Goal: Task Accomplishment & Management: Complete application form

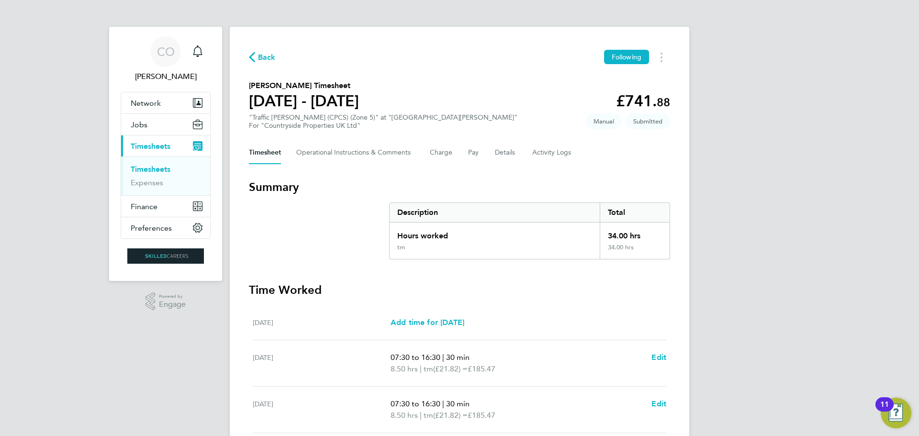
click at [148, 167] on link "Timesheets" at bounding box center [151, 169] width 40 height 9
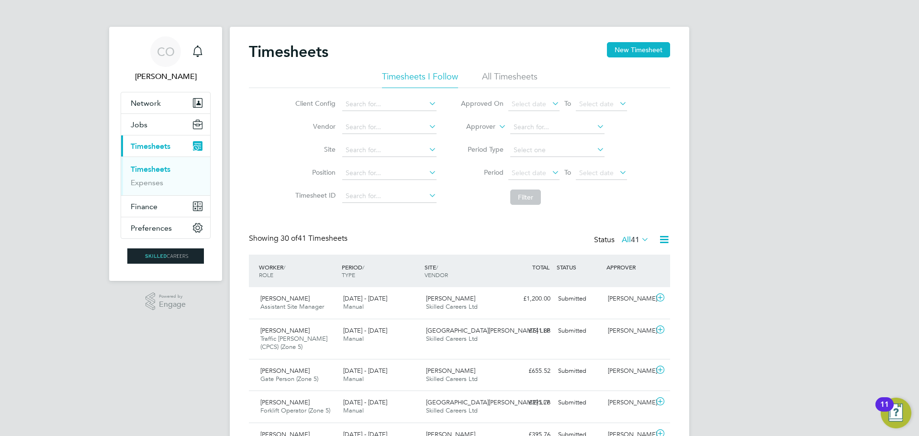
click at [500, 79] on li "All Timesheets" at bounding box center [510, 79] width 56 height 17
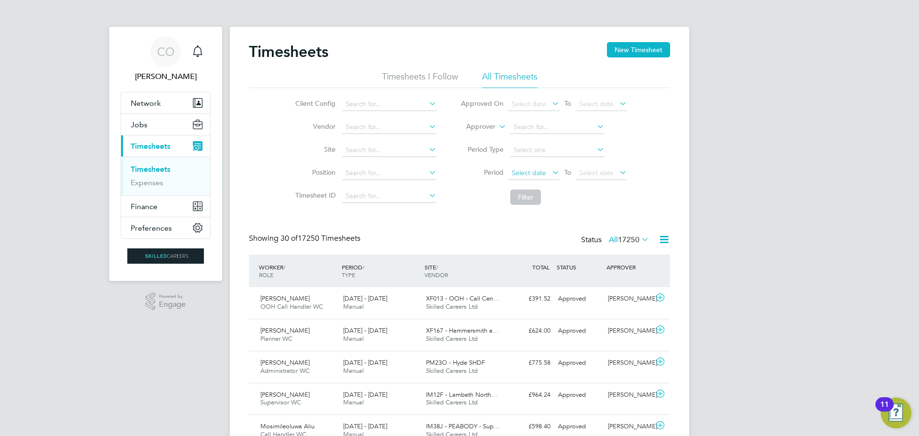
click at [527, 174] on span "Select date" at bounding box center [529, 173] width 34 height 9
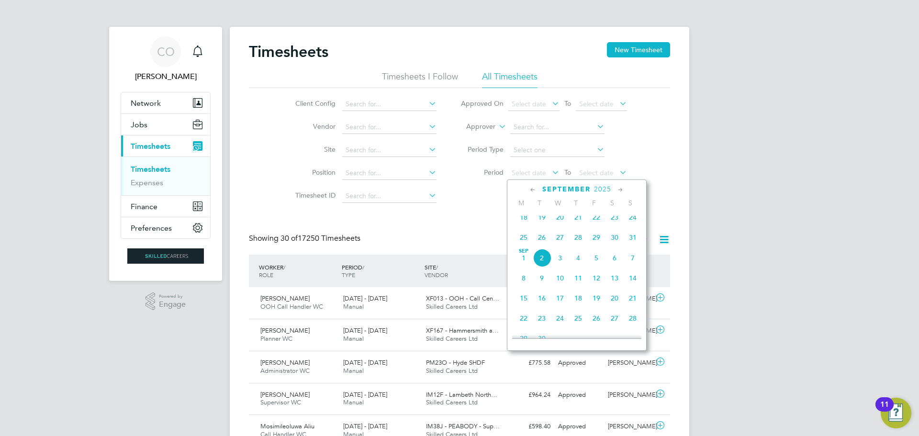
click at [533, 187] on icon at bounding box center [533, 190] width 9 height 11
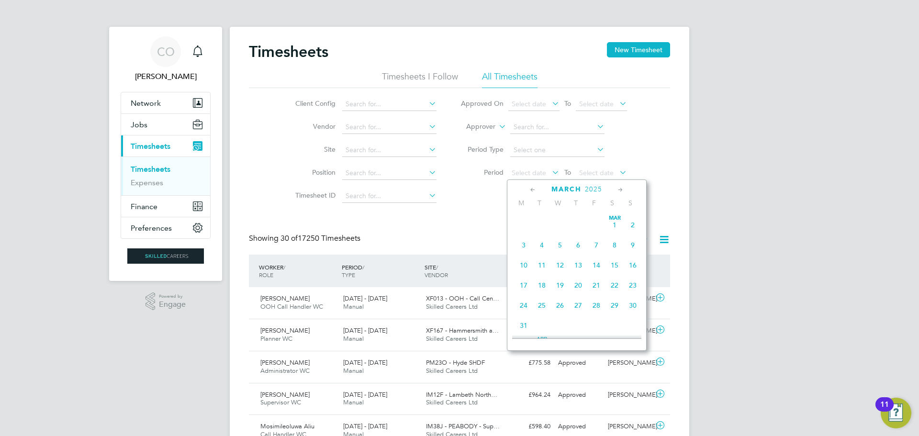
click at [533, 187] on icon at bounding box center [533, 190] width 9 height 11
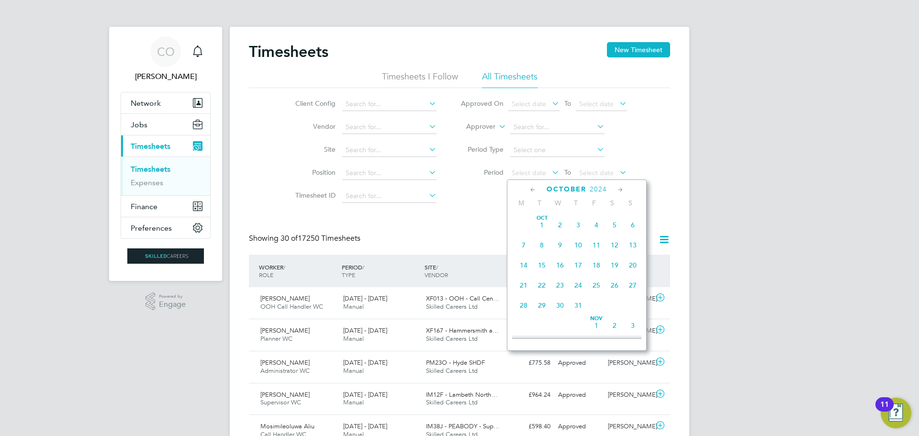
click at [533, 187] on icon at bounding box center [533, 190] width 9 height 11
click at [522, 243] on span "3" at bounding box center [524, 245] width 18 height 18
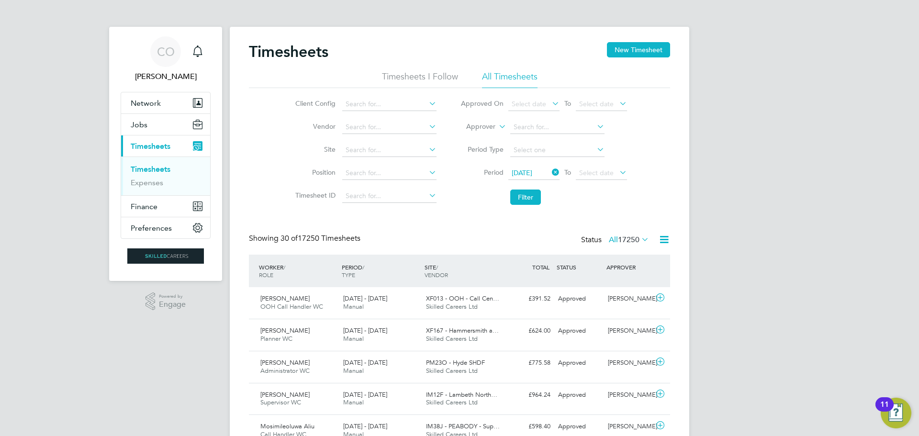
click at [590, 166] on li "Period [DATE] To Select date" at bounding box center [544, 173] width 191 height 23
click at [590, 174] on span "Select date" at bounding box center [596, 173] width 34 height 9
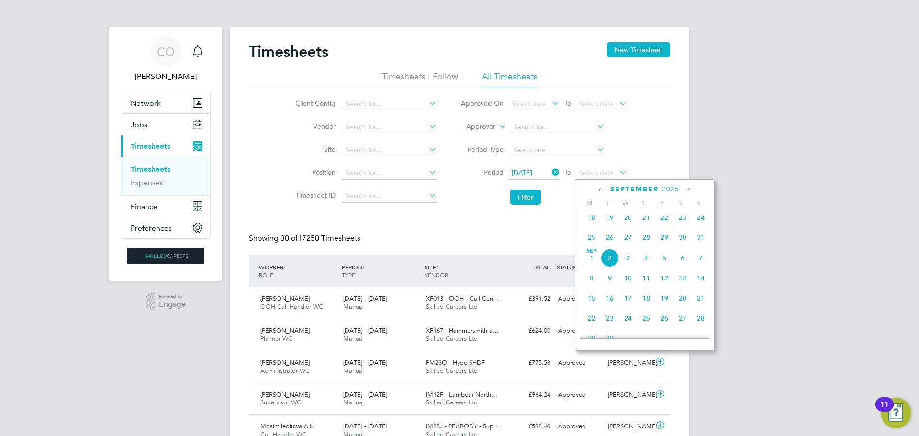
click at [599, 188] on icon at bounding box center [601, 190] width 9 height 11
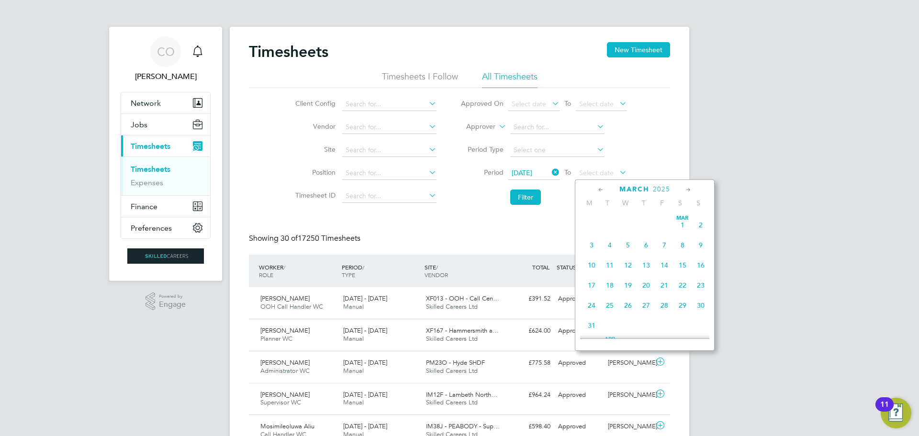
click at [599, 188] on icon at bounding box center [601, 190] width 9 height 11
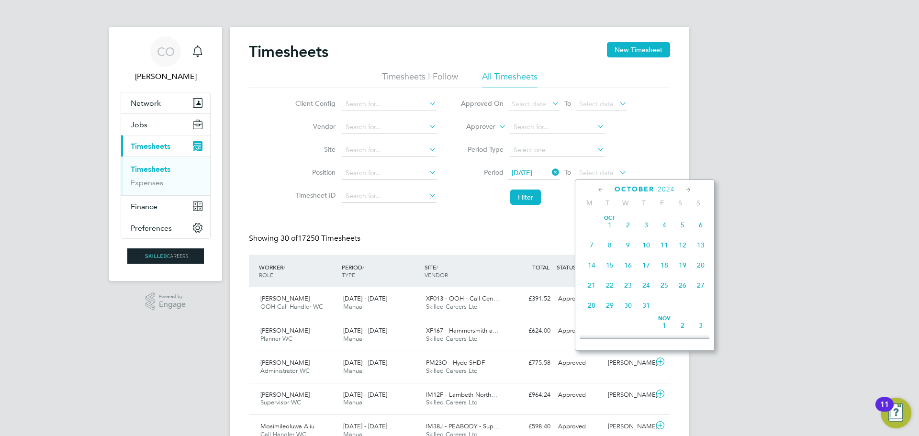
click at [599, 188] on icon at bounding box center [601, 190] width 9 height 11
click at [702, 242] on span "9" at bounding box center [701, 245] width 18 height 18
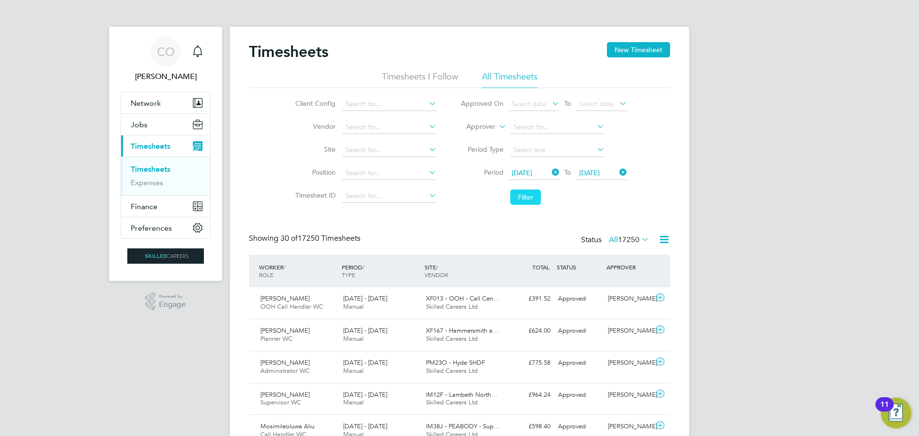
click at [524, 196] on button "Filter" at bounding box center [525, 197] width 31 height 15
click at [538, 124] on input at bounding box center [557, 127] width 94 height 13
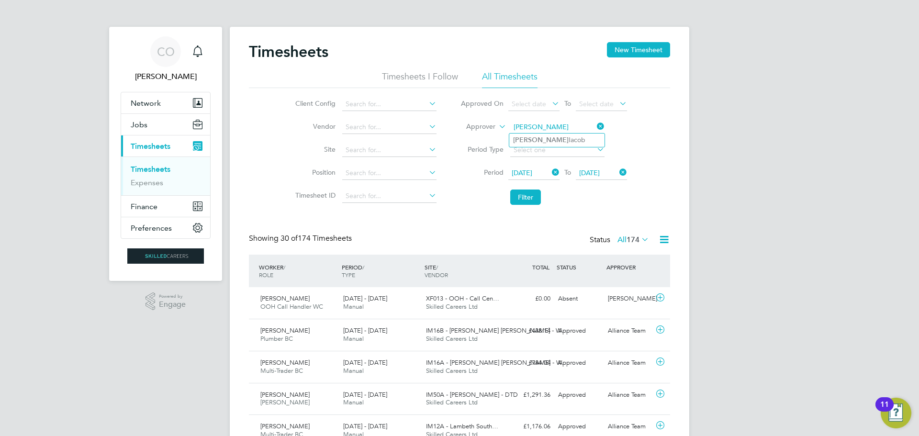
type input "[PERSON_NAME]"
click at [523, 196] on button "Filter" at bounding box center [525, 197] width 31 height 15
click at [618, 55] on button "New Timesheet" at bounding box center [638, 49] width 63 height 15
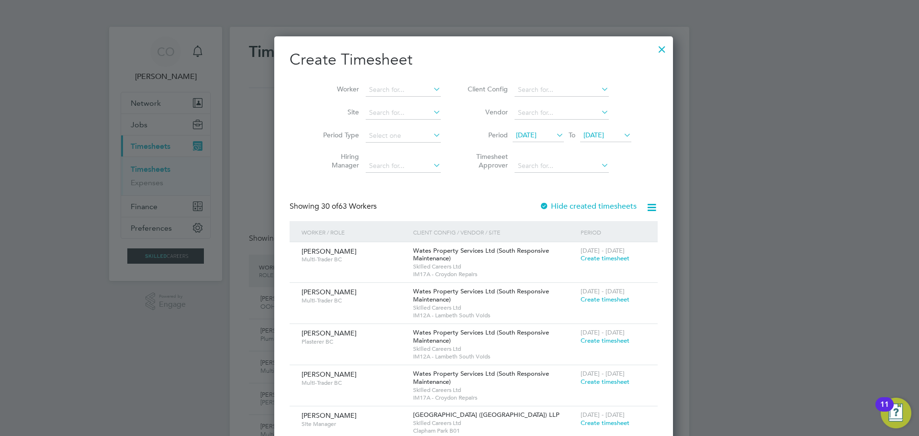
click at [554, 132] on icon at bounding box center [554, 134] width 0 height 13
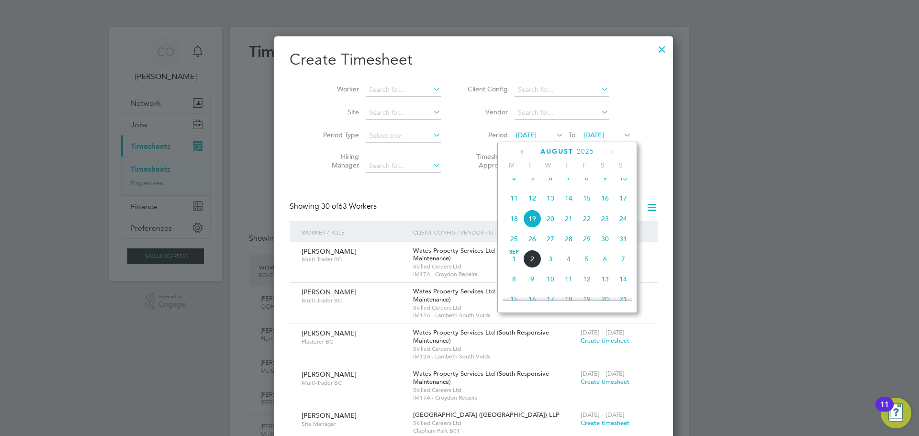
click at [525, 151] on icon at bounding box center [523, 152] width 9 height 11
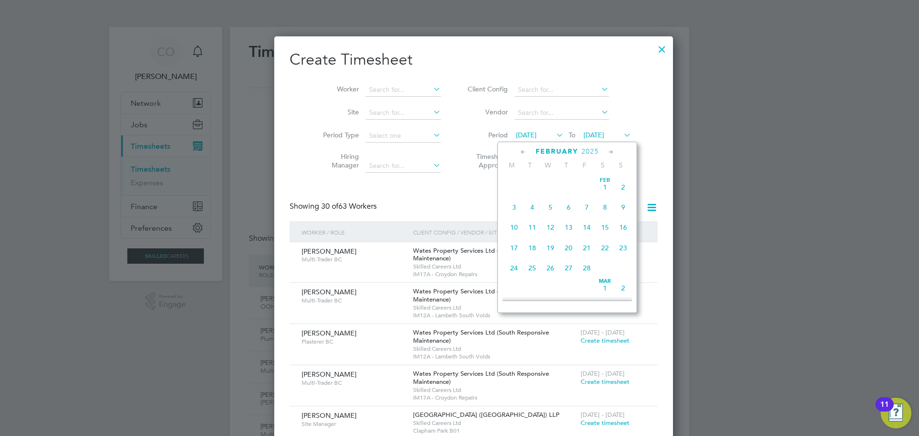
click at [525, 151] on icon at bounding box center [523, 152] width 9 height 11
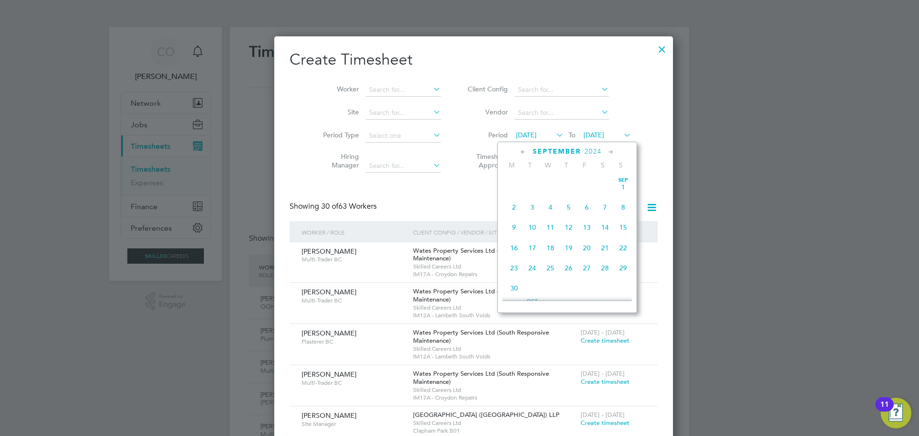
click at [525, 151] on icon at bounding box center [523, 152] width 9 height 11
click at [513, 205] on span "3" at bounding box center [514, 207] width 18 height 18
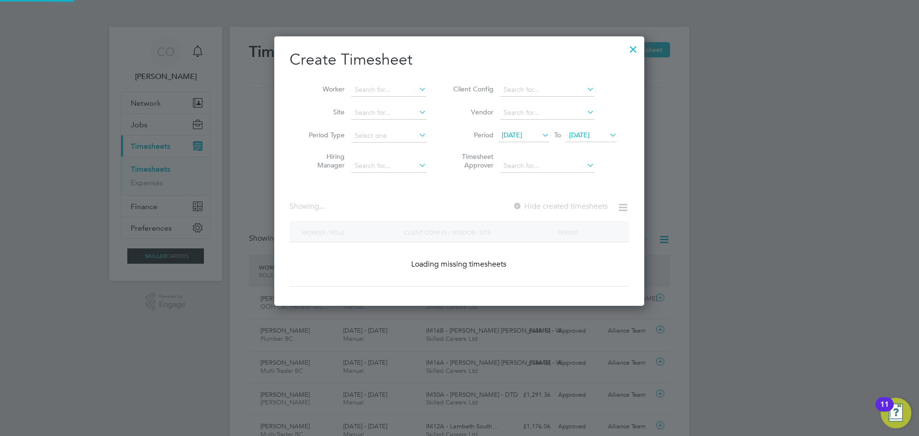
click at [587, 137] on span "[DATE]" at bounding box center [579, 135] width 21 height 9
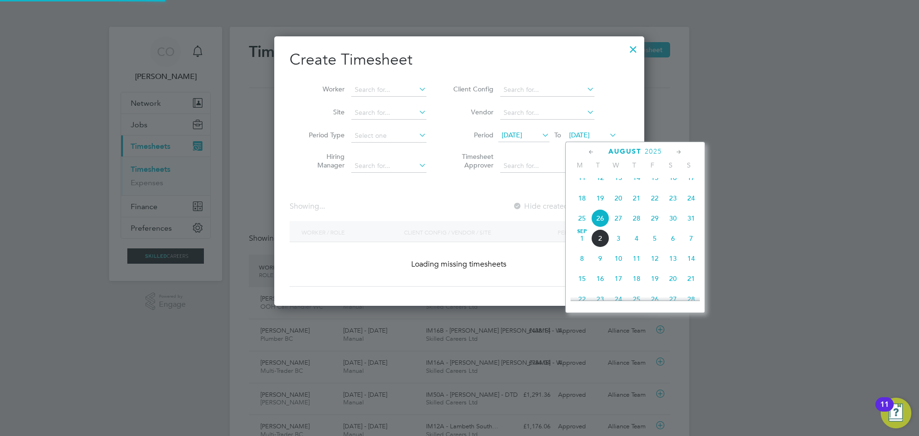
click at [590, 149] on icon at bounding box center [591, 152] width 9 height 11
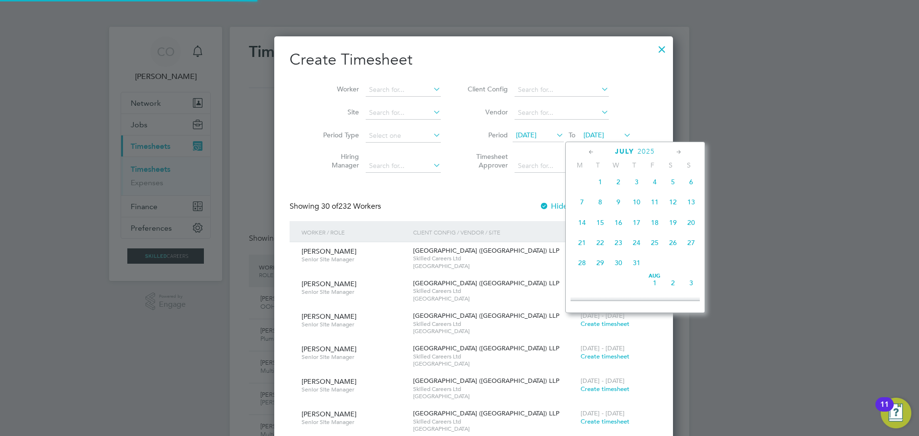
click at [590, 149] on icon at bounding box center [591, 152] width 9 height 11
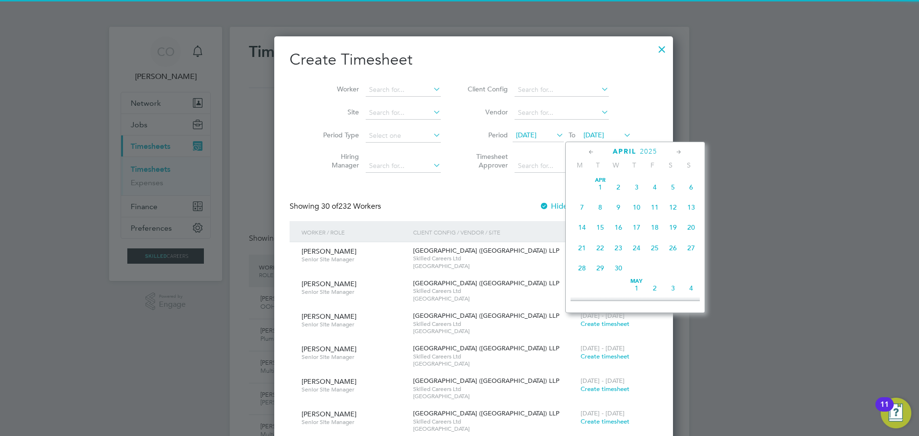
click at [590, 149] on icon at bounding box center [591, 152] width 9 height 11
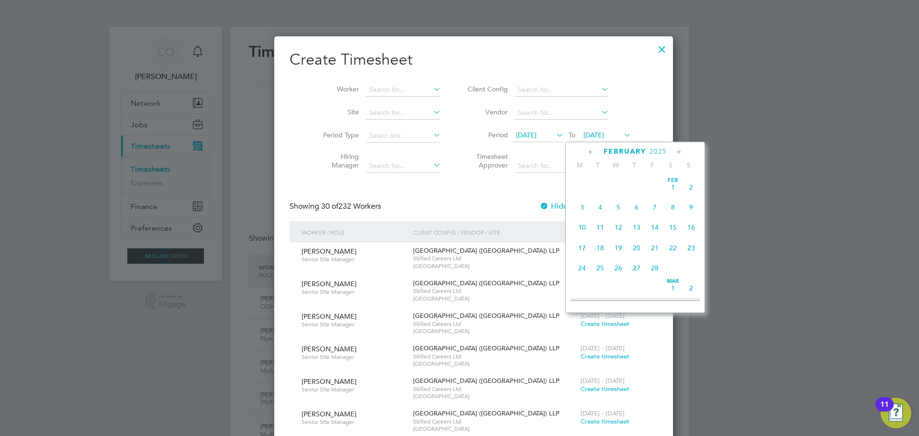
click at [590, 149] on icon at bounding box center [591, 152] width 9 height 11
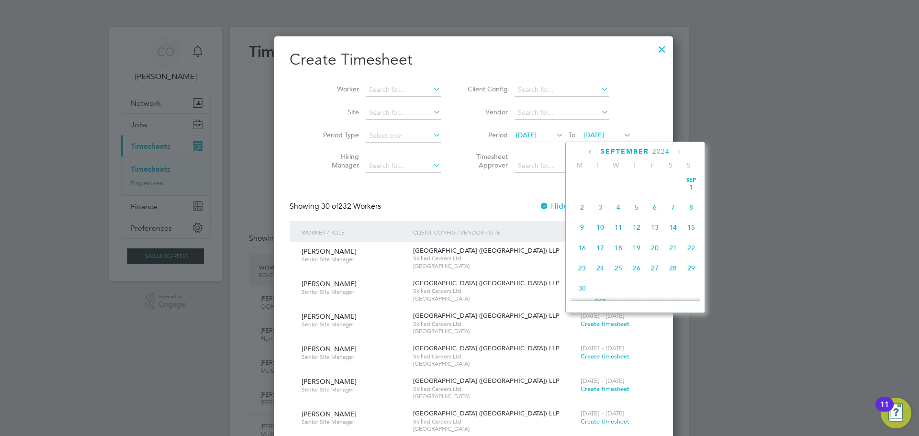
click at [590, 149] on icon at bounding box center [591, 152] width 9 height 11
click at [691, 205] on span "9" at bounding box center [691, 207] width 18 height 18
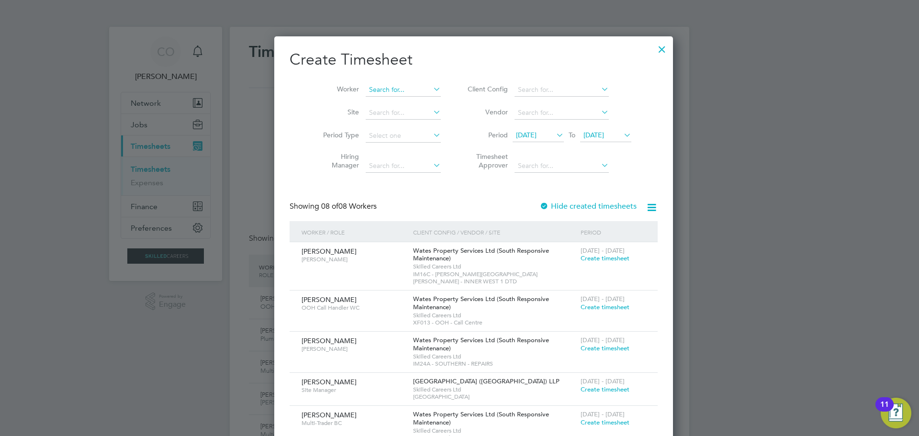
click at [389, 90] on input at bounding box center [403, 89] width 75 height 13
type input "n"
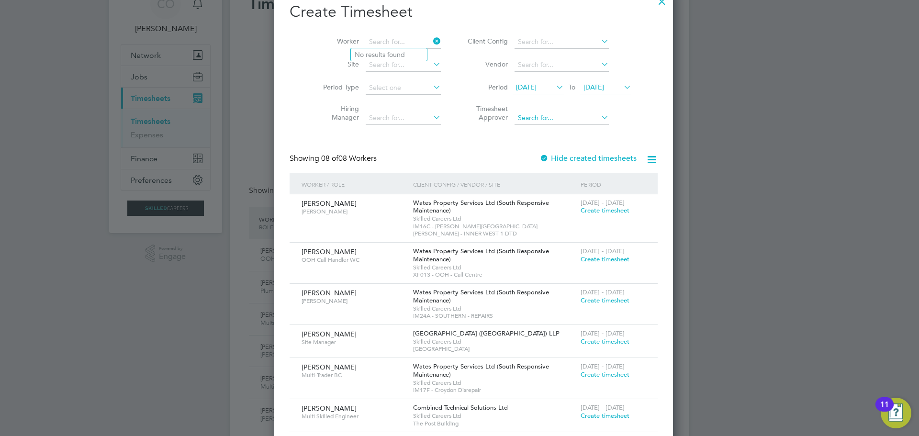
click at [531, 113] on input at bounding box center [562, 118] width 94 height 13
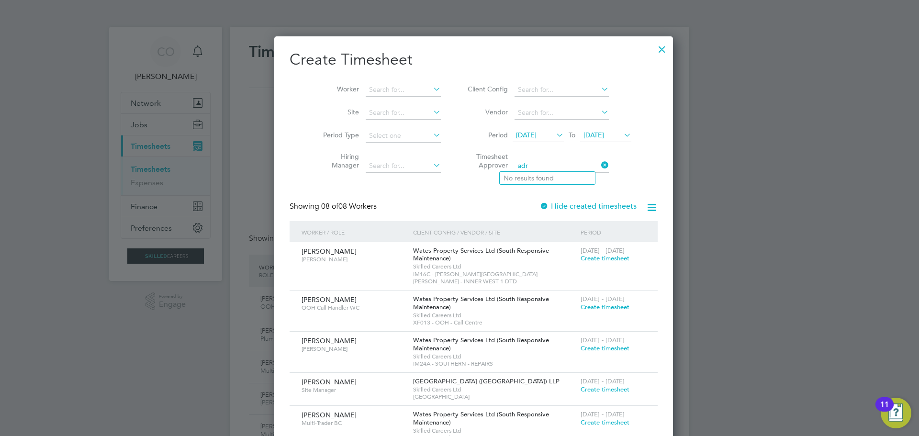
type input "adr"
click at [654, 48] on div at bounding box center [662, 46] width 17 height 17
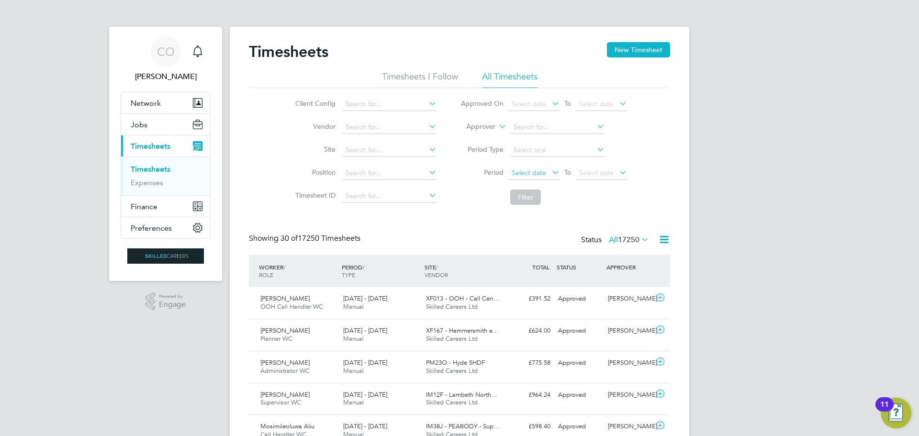
click at [522, 171] on span "Select date" at bounding box center [529, 173] width 34 height 9
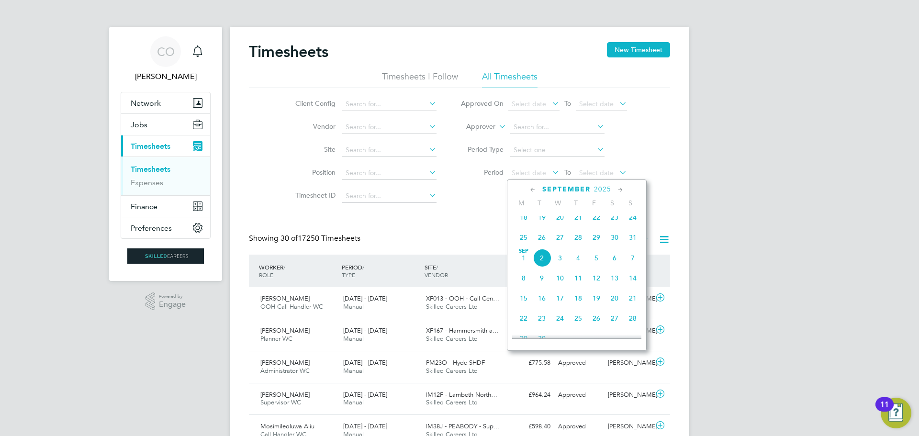
click at [524, 237] on span "25" at bounding box center [524, 237] width 18 height 18
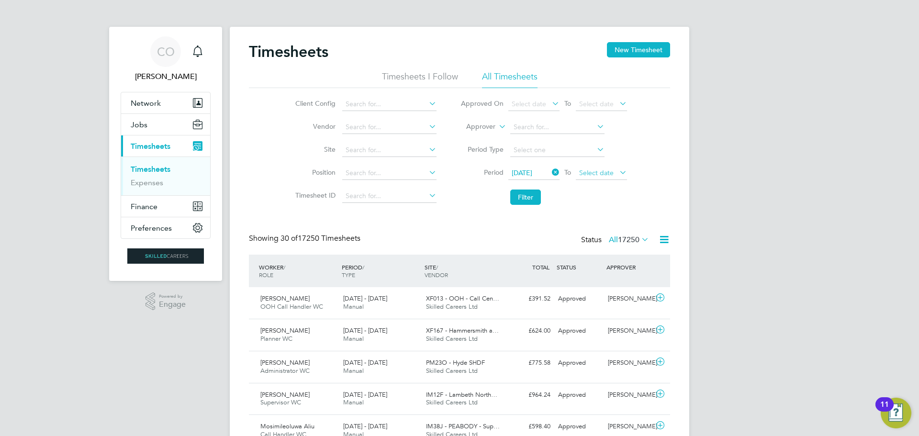
click at [595, 170] on span "Select date" at bounding box center [596, 173] width 34 height 9
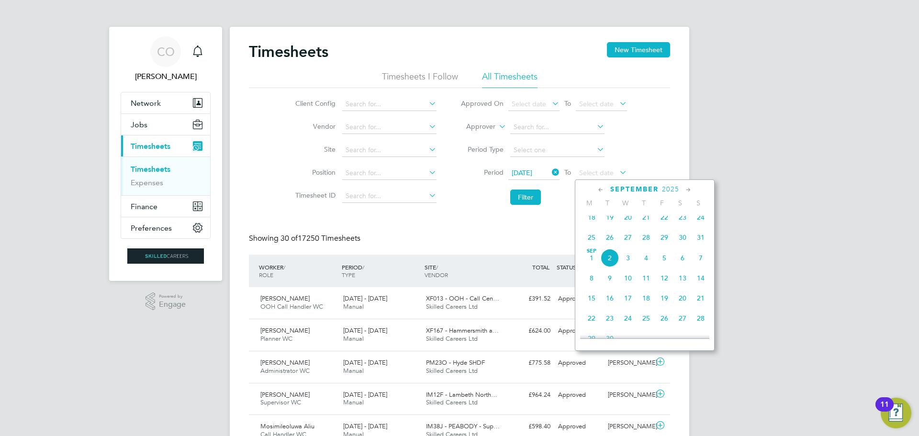
drag, startPoint x: 701, startPoint y: 242, endPoint x: 602, endPoint y: 217, distance: 102.2
click at [701, 242] on span "31" at bounding box center [701, 237] width 18 height 18
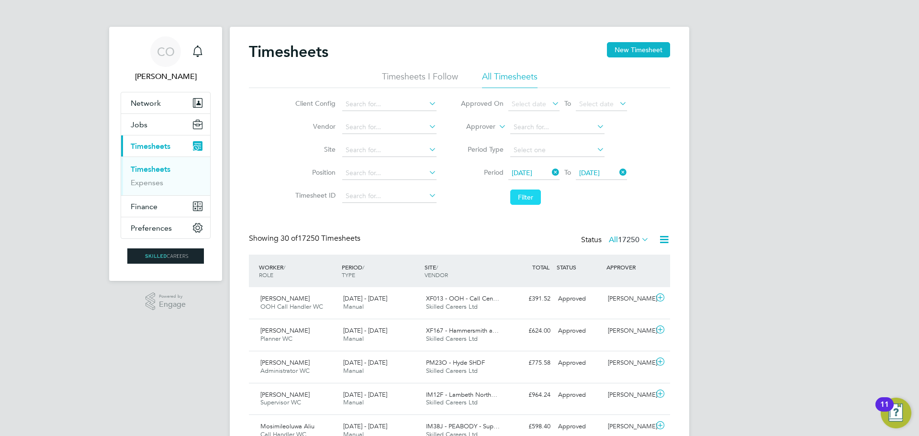
click at [525, 197] on button "Filter" at bounding box center [525, 197] width 31 height 15
click at [443, 70] on div "Timesheets New Timesheet" at bounding box center [459, 56] width 421 height 29
click at [442, 79] on li "Timesheets I Follow" at bounding box center [420, 79] width 76 height 17
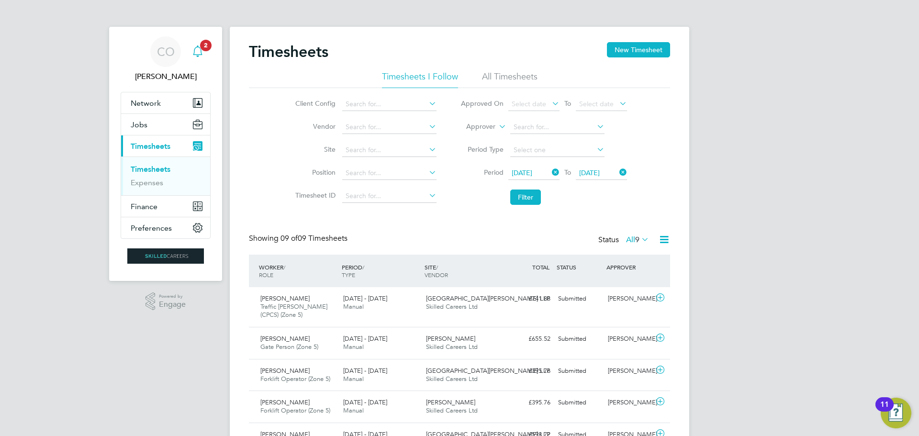
click at [203, 44] on span "2" at bounding box center [205, 45] width 11 height 11
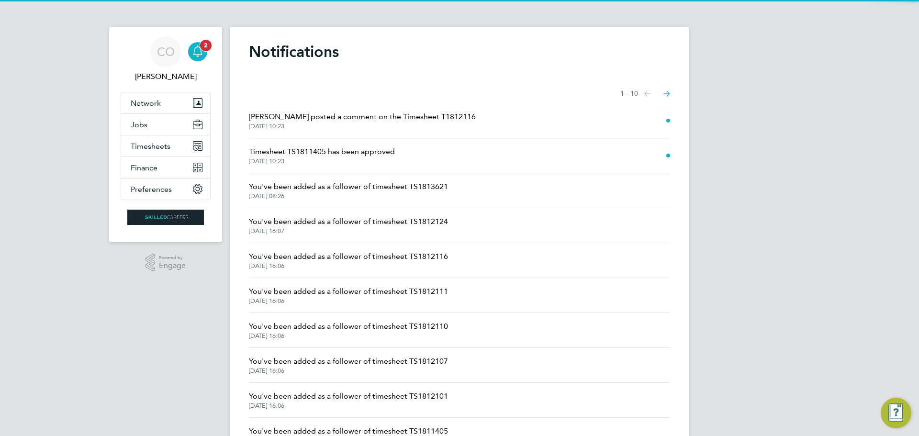
click at [203, 44] on span "2" at bounding box center [205, 45] width 11 height 11
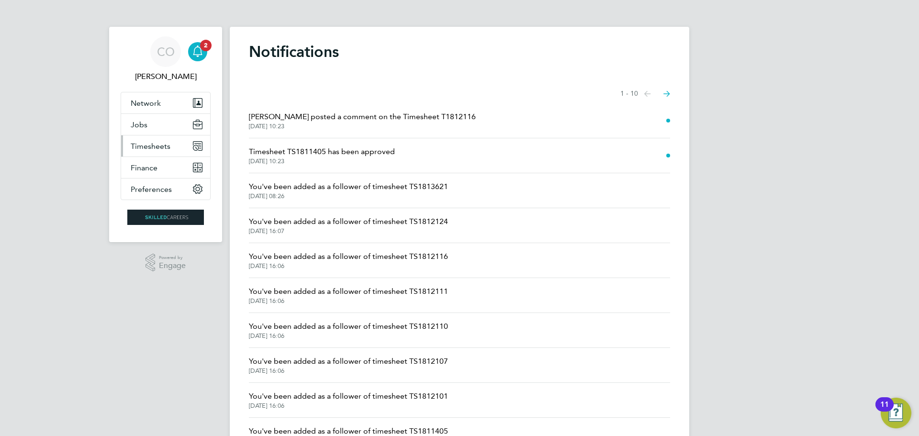
click at [140, 144] on span "Timesheets" at bounding box center [151, 146] width 40 height 9
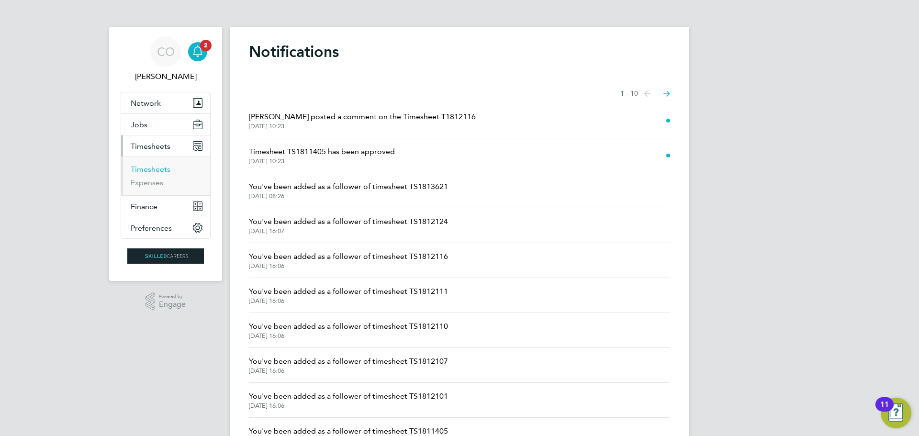
click at [153, 167] on link "Timesheets" at bounding box center [151, 169] width 40 height 9
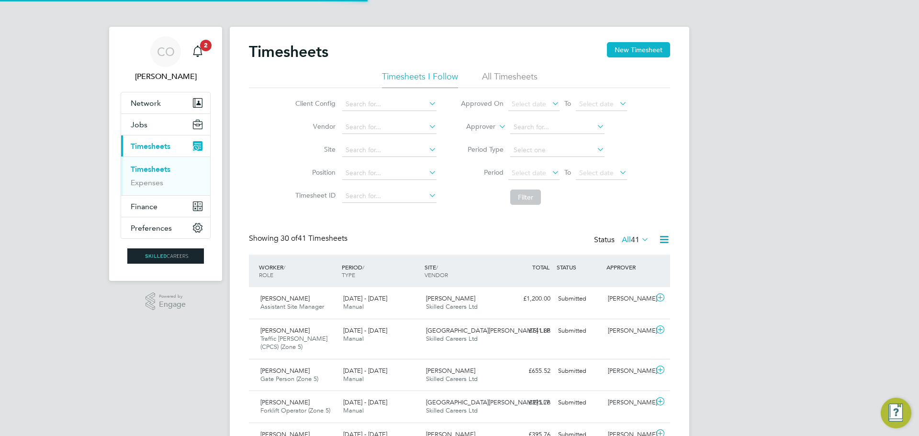
scroll to position [24, 83]
click at [522, 171] on span "Select date" at bounding box center [529, 173] width 34 height 9
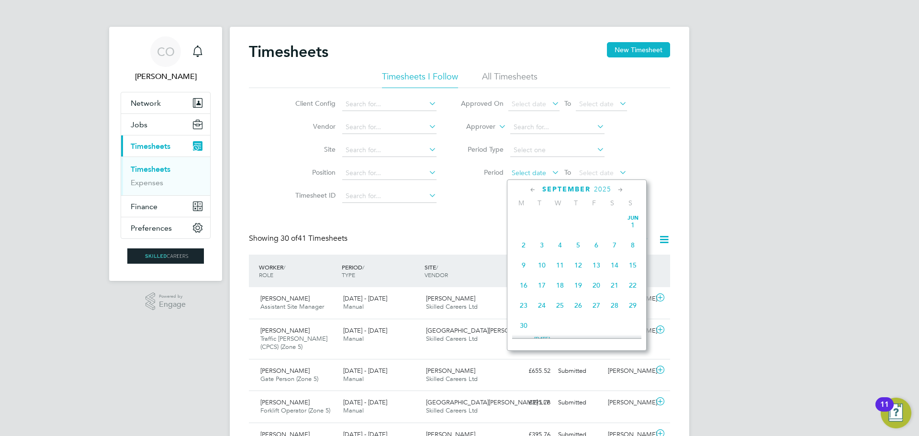
scroll to position [290, 0]
click at [524, 243] on span "25" at bounding box center [524, 237] width 18 height 18
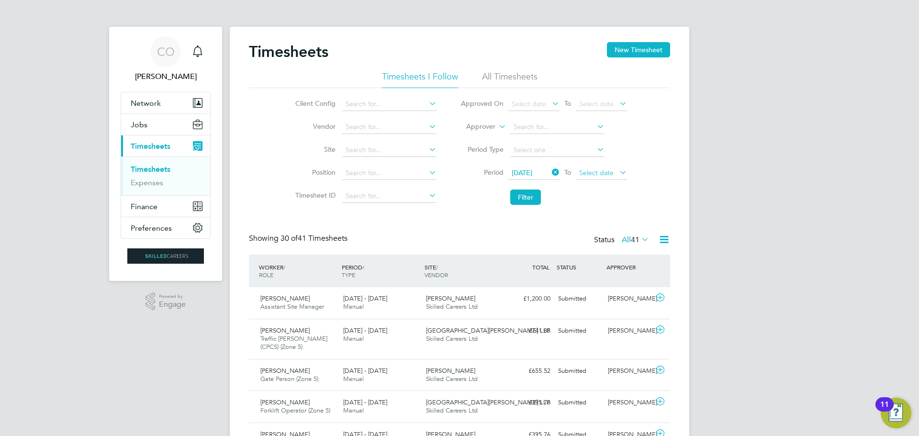
click at [603, 173] on span "Select date" at bounding box center [596, 173] width 34 height 9
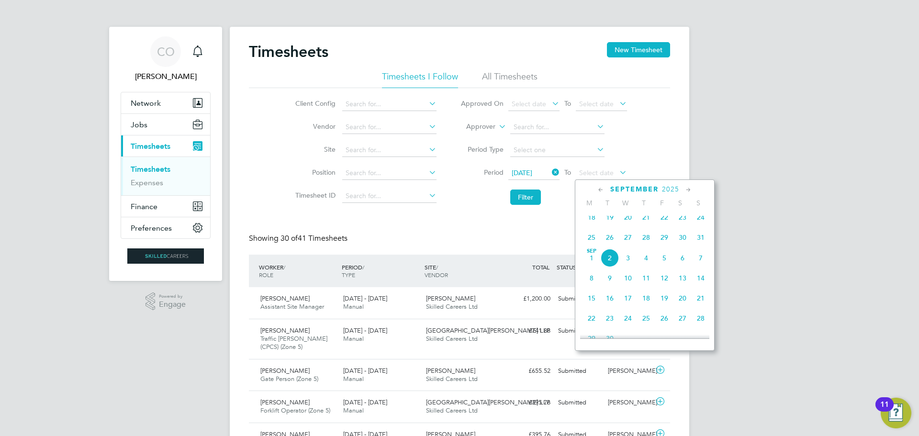
click at [701, 241] on span "31" at bounding box center [701, 237] width 18 height 18
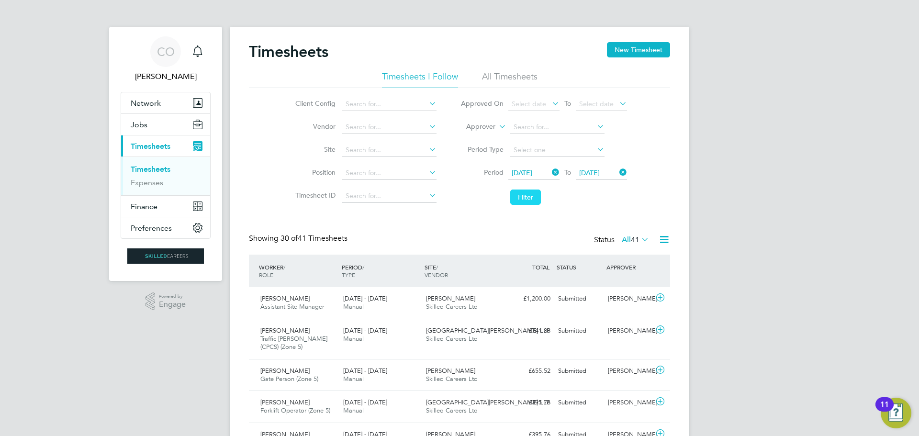
click at [533, 195] on button "Filter" at bounding box center [525, 197] width 31 height 15
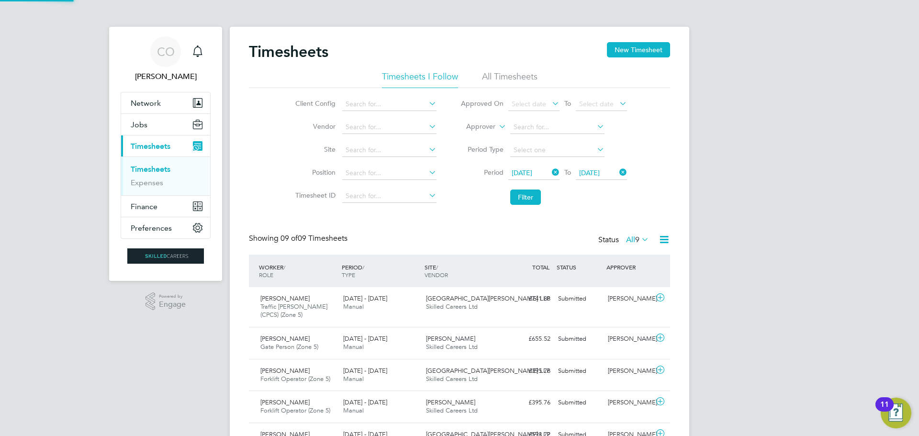
scroll to position [24, 83]
